Goal: Task Accomplishment & Management: Use online tool/utility

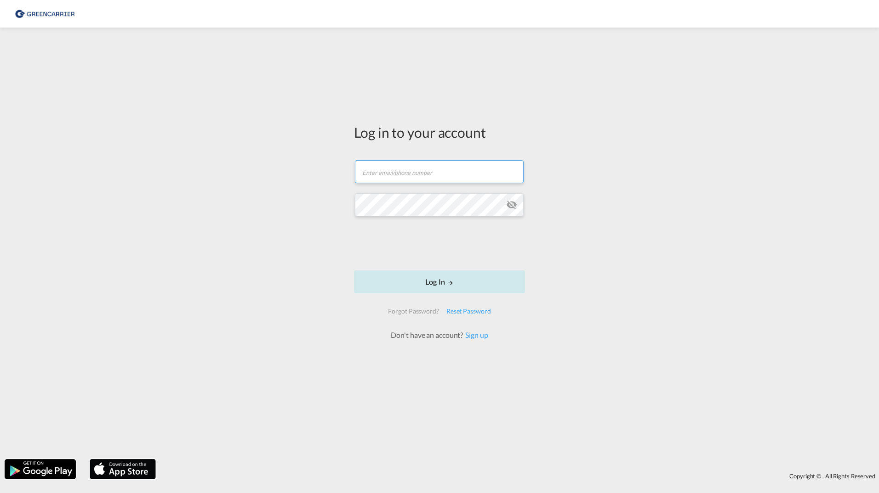
type input "[PERSON_NAME][EMAIL_ADDRESS][DOMAIN_NAME]"
click at [412, 276] on button "Log In" at bounding box center [439, 282] width 171 height 23
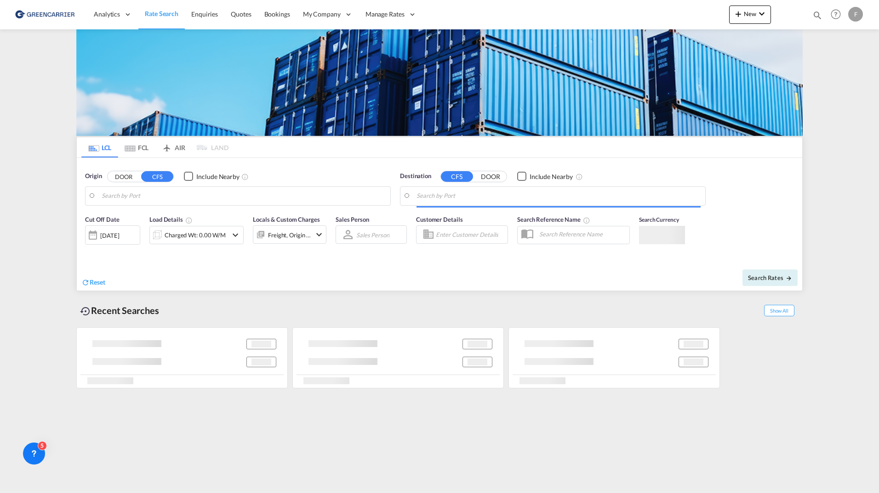
type input "[GEOGRAPHIC_DATA] ([GEOGRAPHIC_DATA]), [GEOGRAPHIC_DATA]"
type input "[GEOGRAPHIC_DATA], SH, CNSHA"
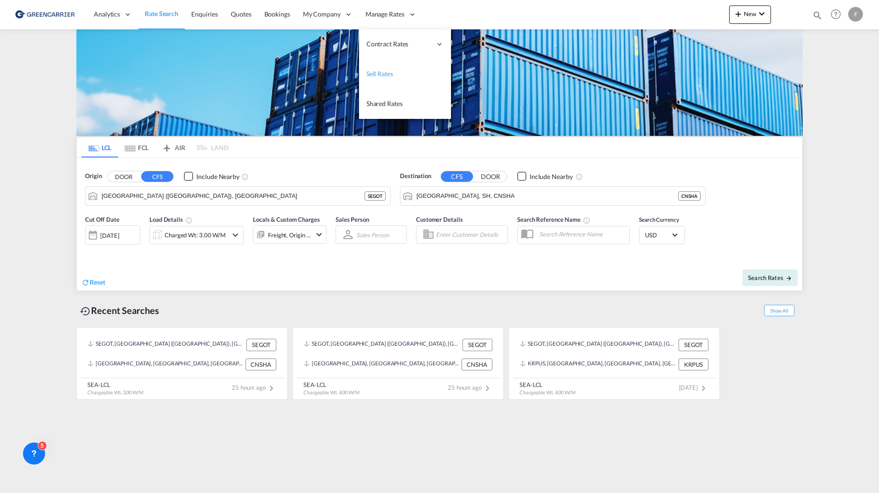
click at [382, 74] on span "Sell Rates" at bounding box center [379, 74] width 27 height 8
